Goal: Information Seeking & Learning: Learn about a topic

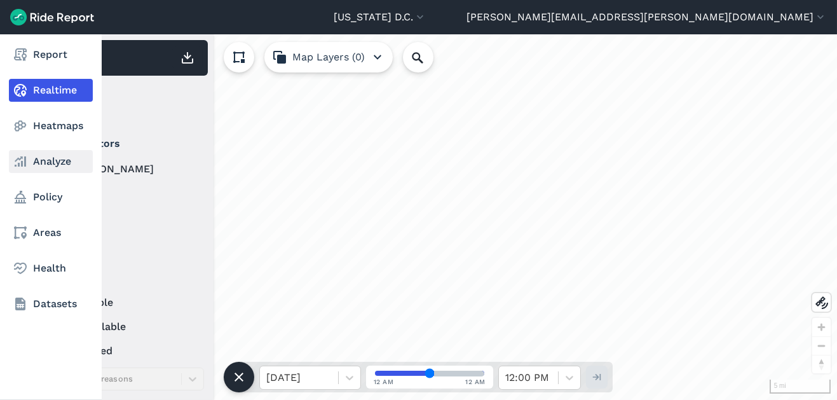
click at [31, 166] on link "Analyze" at bounding box center [51, 161] width 84 height 23
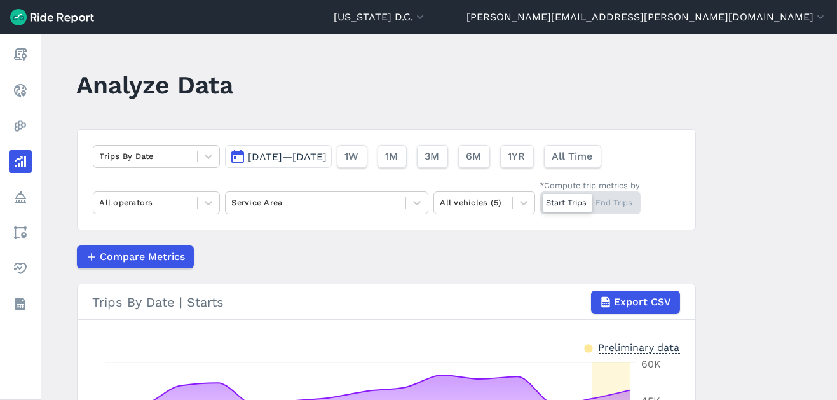
drag, startPoint x: 812, startPoint y: 0, endPoint x: 504, endPoint y: 77, distance: 317.0
click at [504, 77] on header "Analyze Data" at bounding box center [394, 89] width 634 height 49
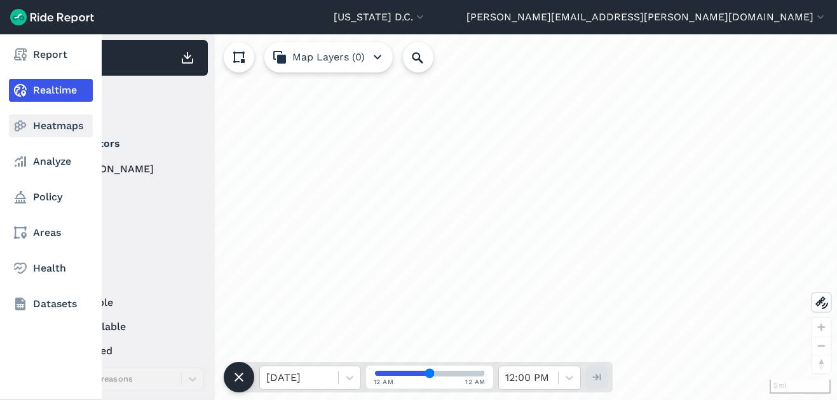
click at [60, 120] on link "Heatmaps" at bounding box center [51, 125] width 84 height 23
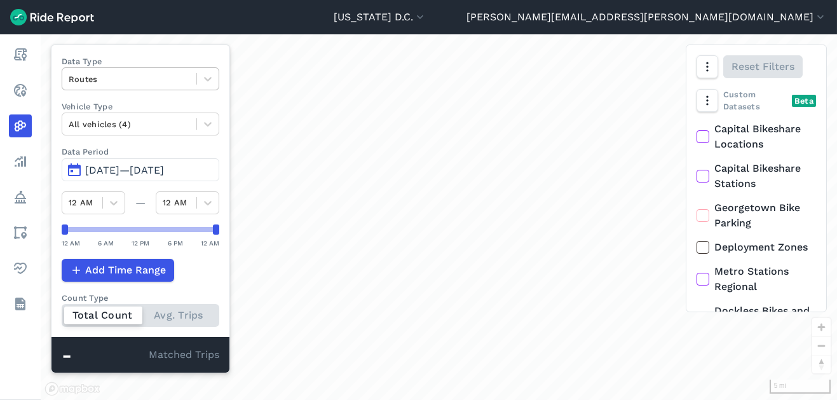
click at [165, 80] on div at bounding box center [129, 79] width 121 height 15
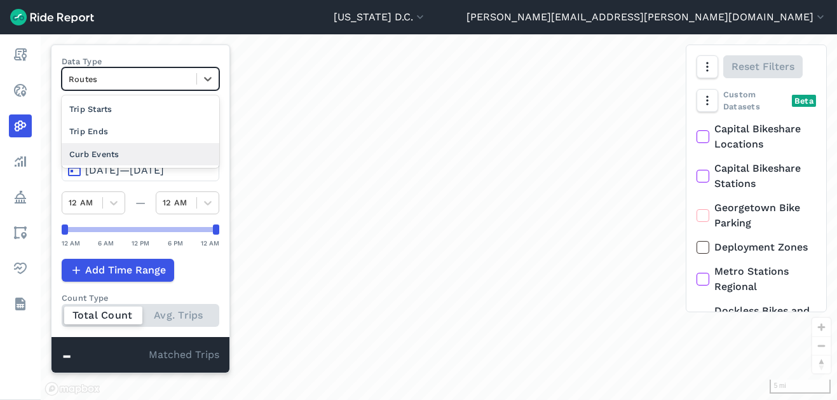
click at [143, 154] on div "Curb Events" at bounding box center [141, 154] width 158 height 22
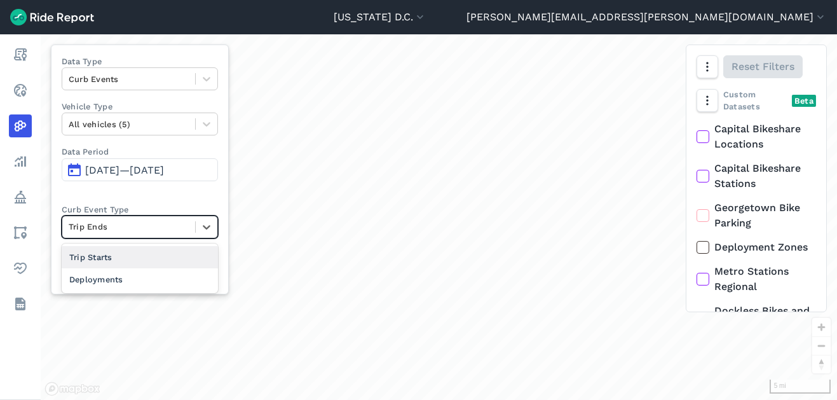
click at [131, 219] on div at bounding box center [129, 226] width 120 height 15
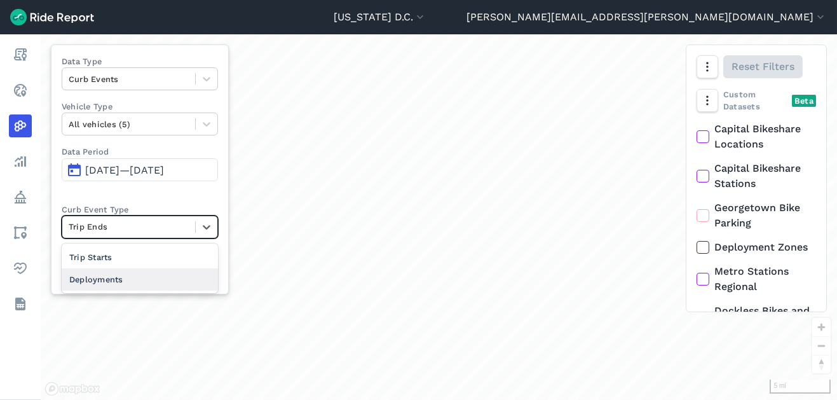
click at [126, 286] on div "Deployments" at bounding box center [140, 279] width 156 height 22
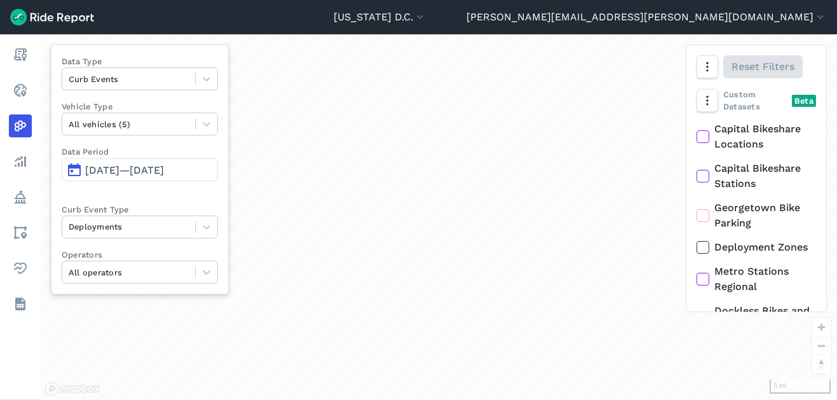
click at [160, 171] on span "[DATE]—[DATE]" at bounding box center [124, 170] width 79 height 12
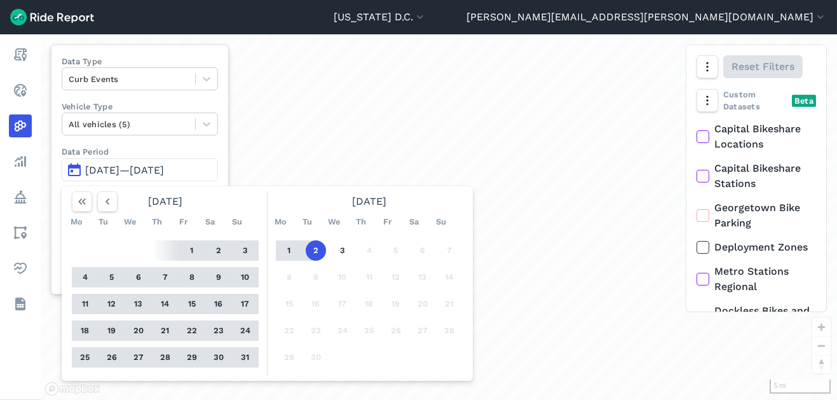
click at [88, 354] on button "25" at bounding box center [85, 357] width 20 height 20
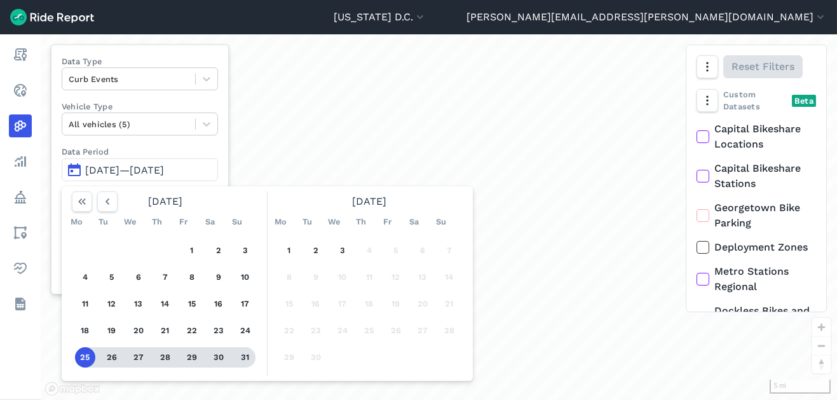
click at [248, 357] on button "31" at bounding box center [245, 357] width 20 height 20
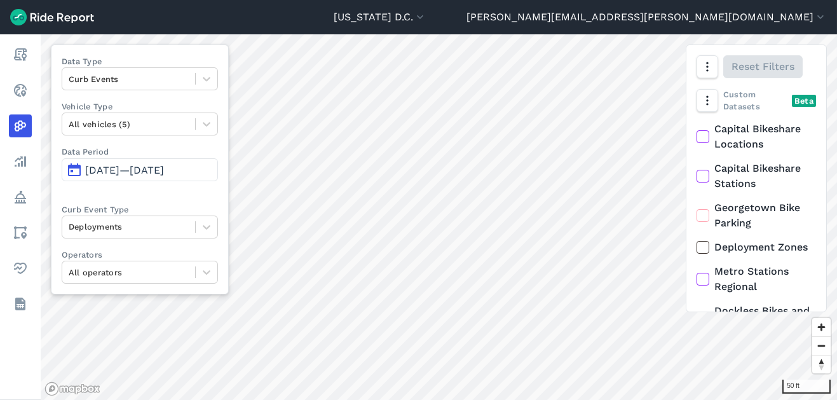
click at [142, 168] on span "[DATE]—[DATE]" at bounding box center [124, 170] width 79 height 12
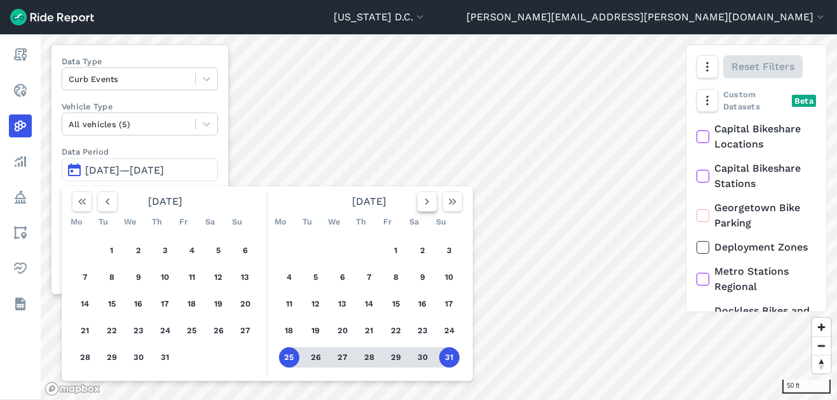
click at [422, 203] on icon "button" at bounding box center [426, 201] width 13 height 13
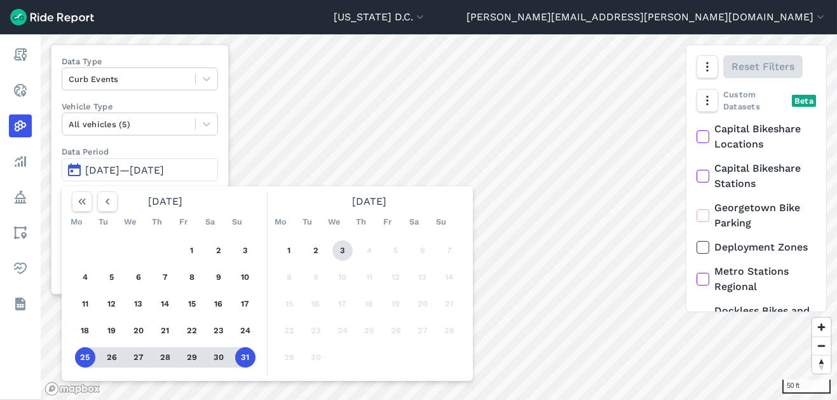
click at [342, 246] on button "3" at bounding box center [342, 250] width 20 height 20
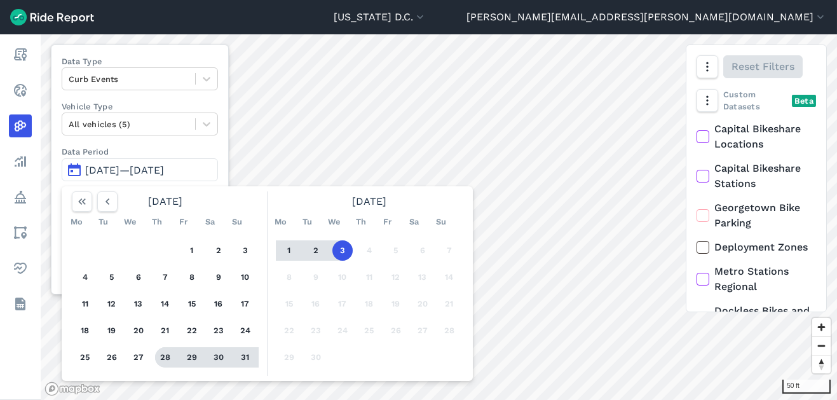
click at [164, 354] on button "28" at bounding box center [165, 357] width 20 height 20
